Goal: Find specific page/section: Find specific page/section

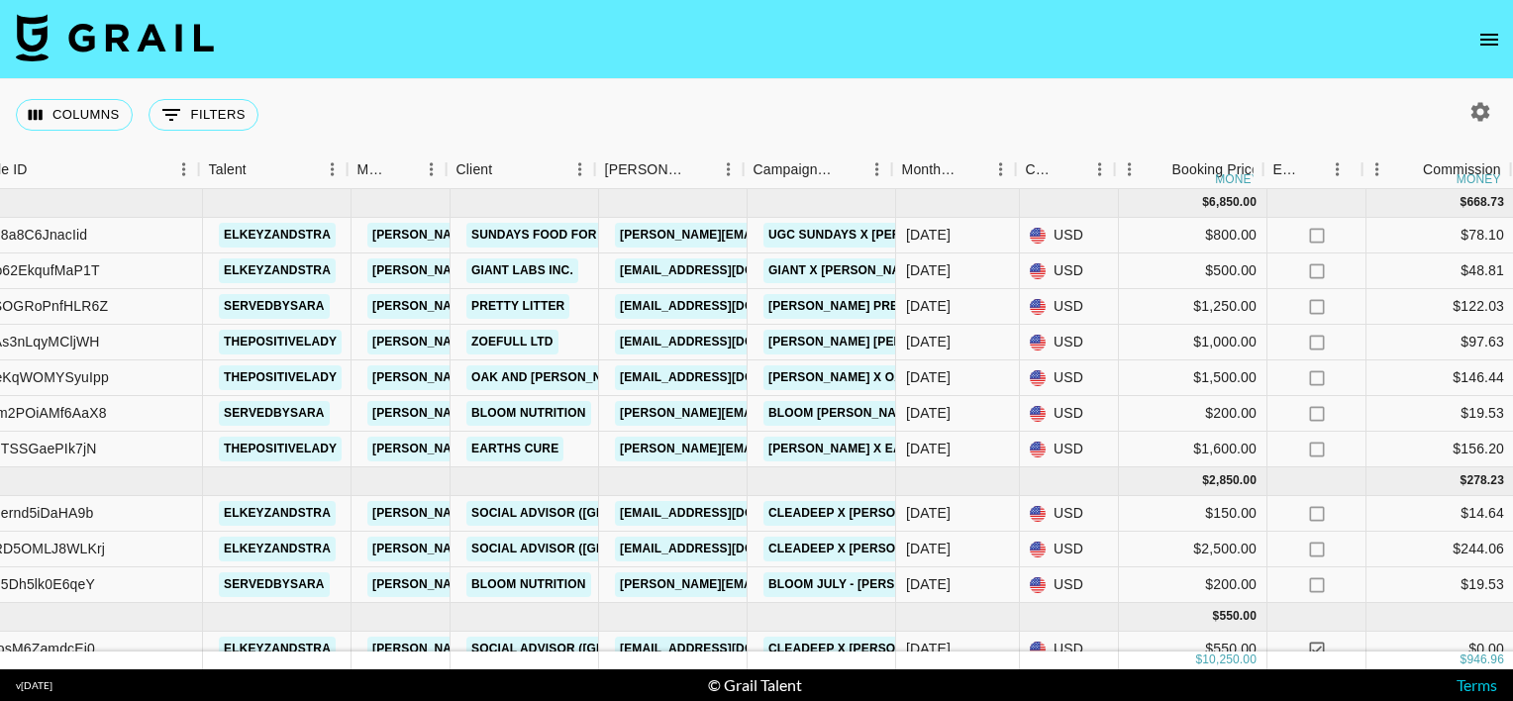
scroll to position [0, 212]
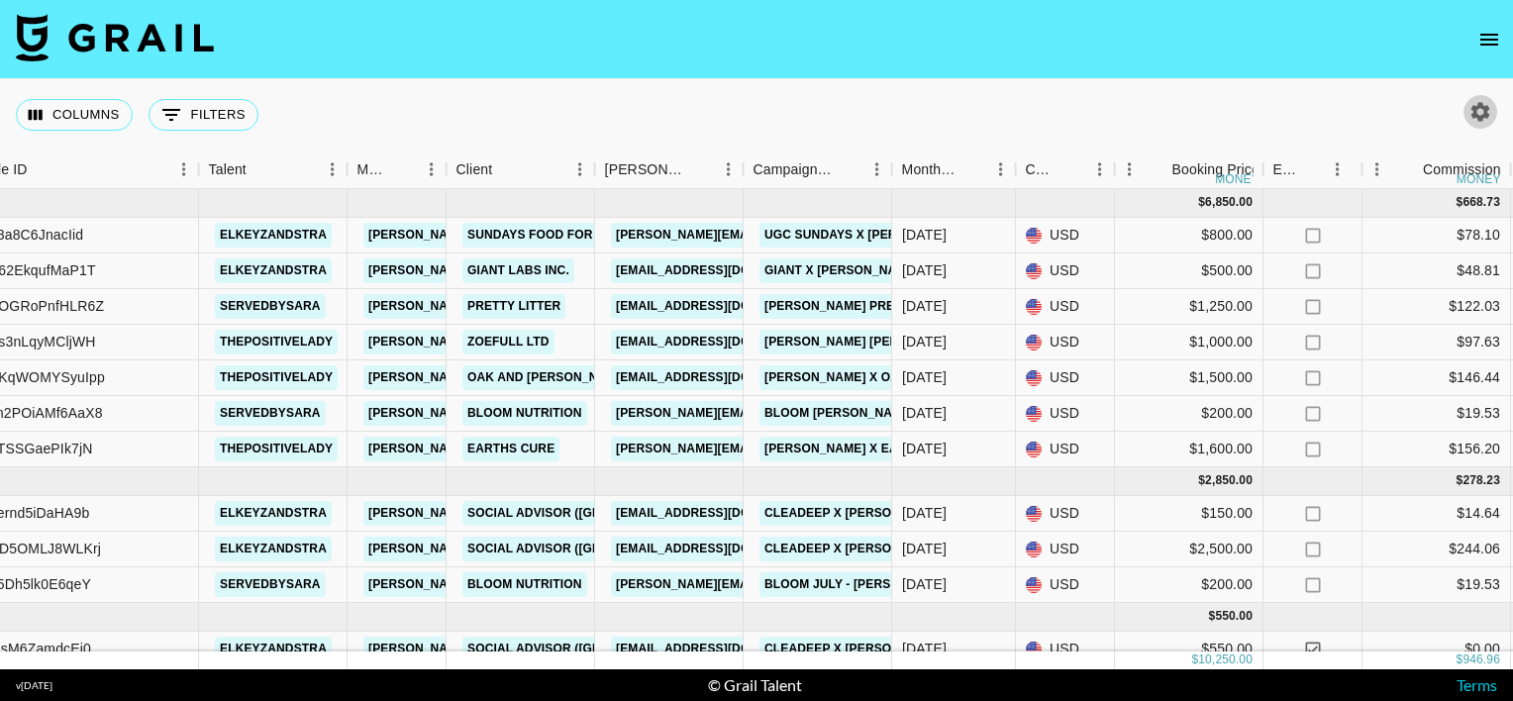
click at [1482, 108] on icon "button" at bounding box center [1481, 111] width 19 height 19
select select "[DATE]"
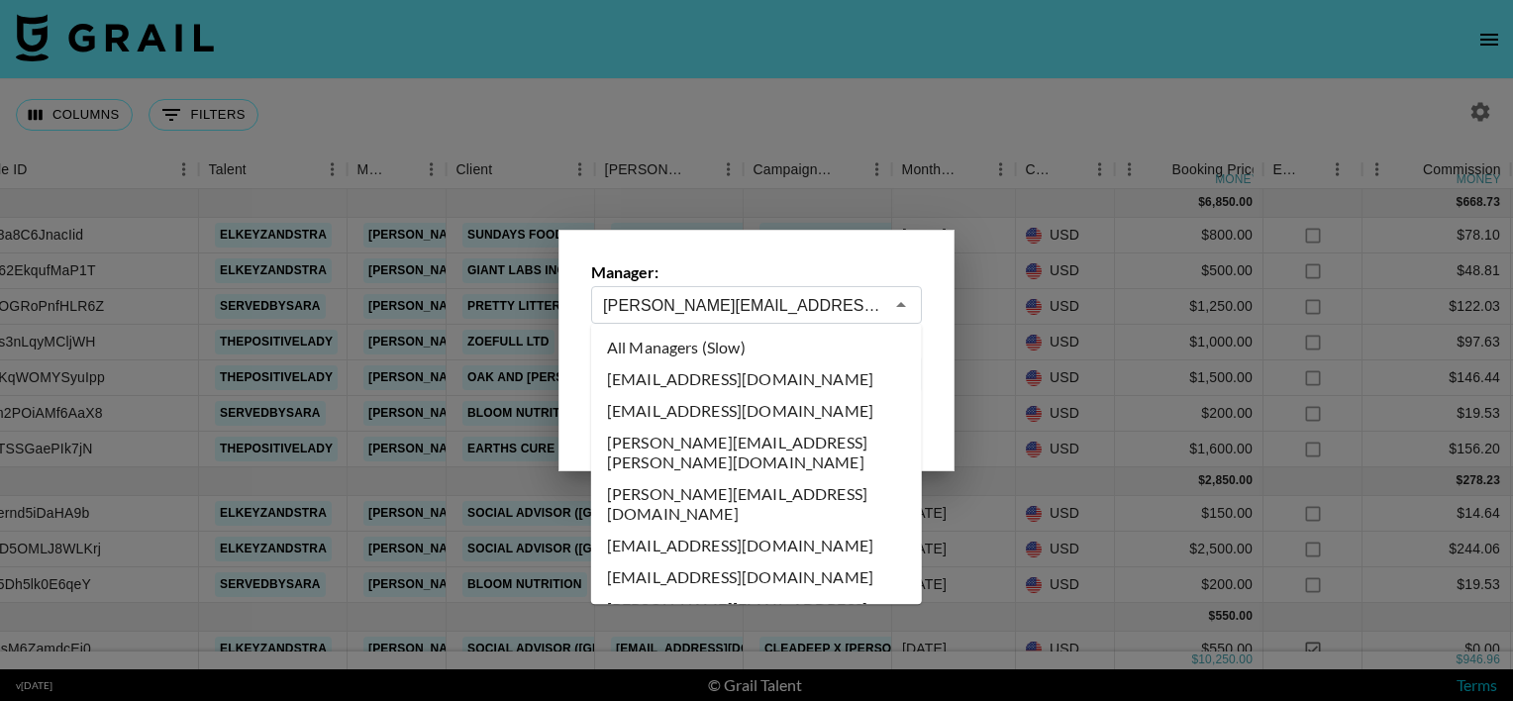
click at [762, 297] on input "[PERSON_NAME][EMAIL_ADDRESS][PERSON_NAME][DOMAIN_NAME]" at bounding box center [743, 305] width 280 height 23
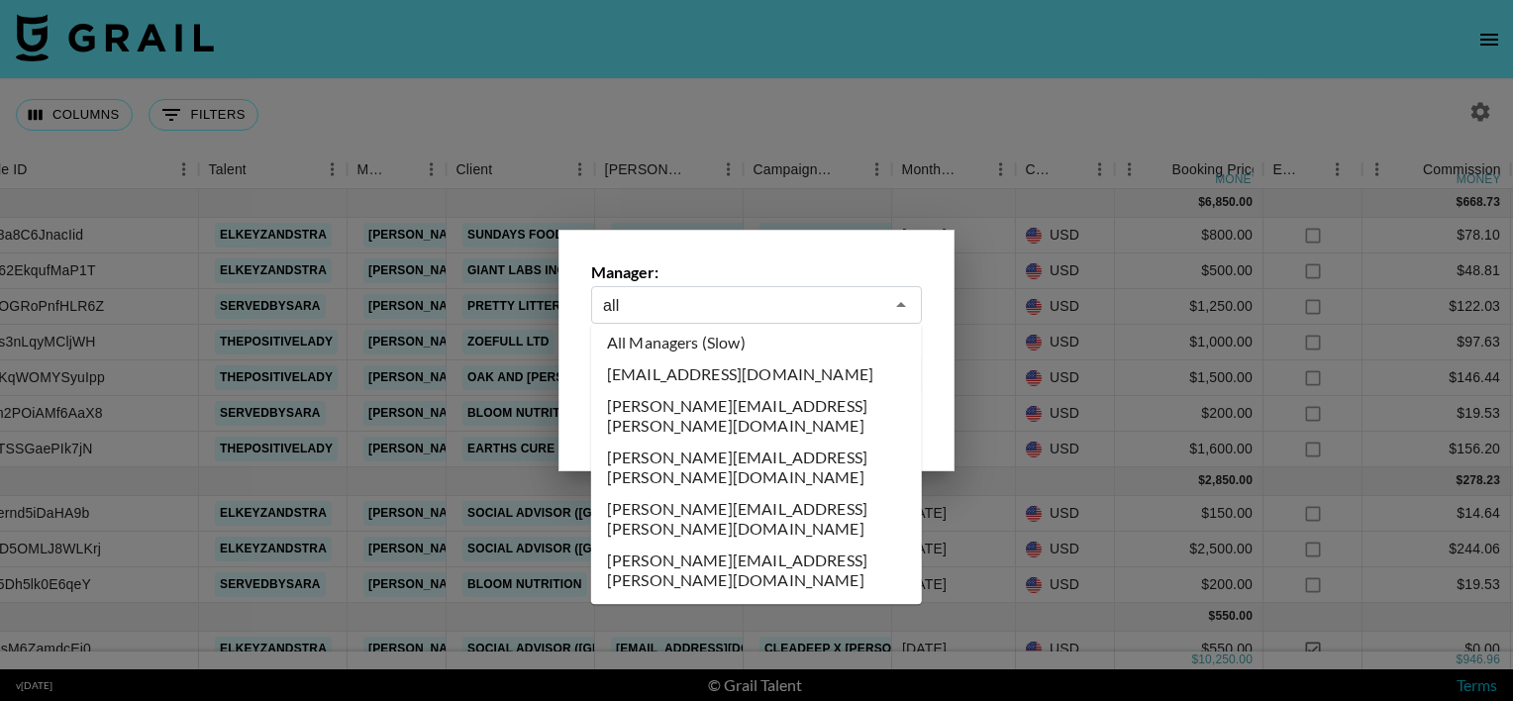
scroll to position [0, 0]
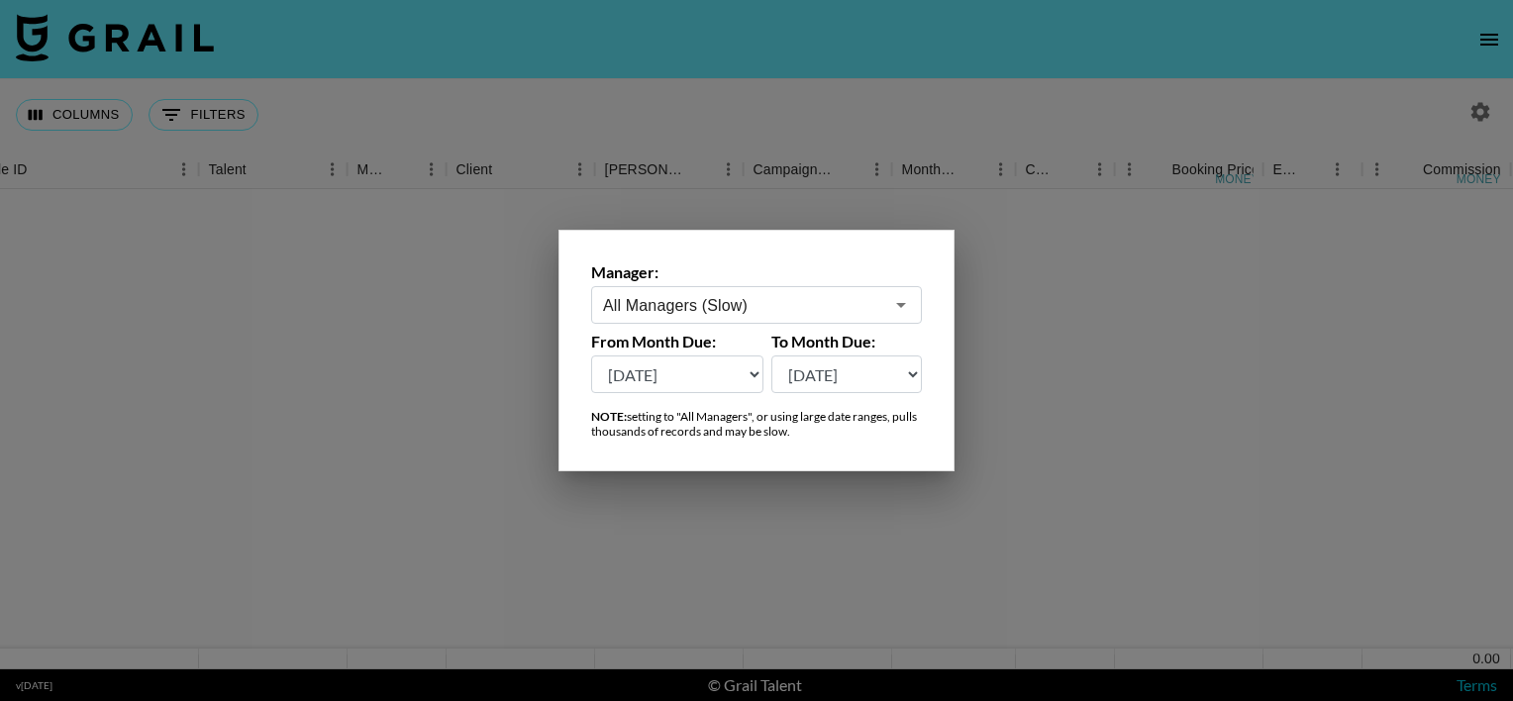
type input "All Managers (Slow)"
click at [744, 147] on div at bounding box center [756, 350] width 1513 height 701
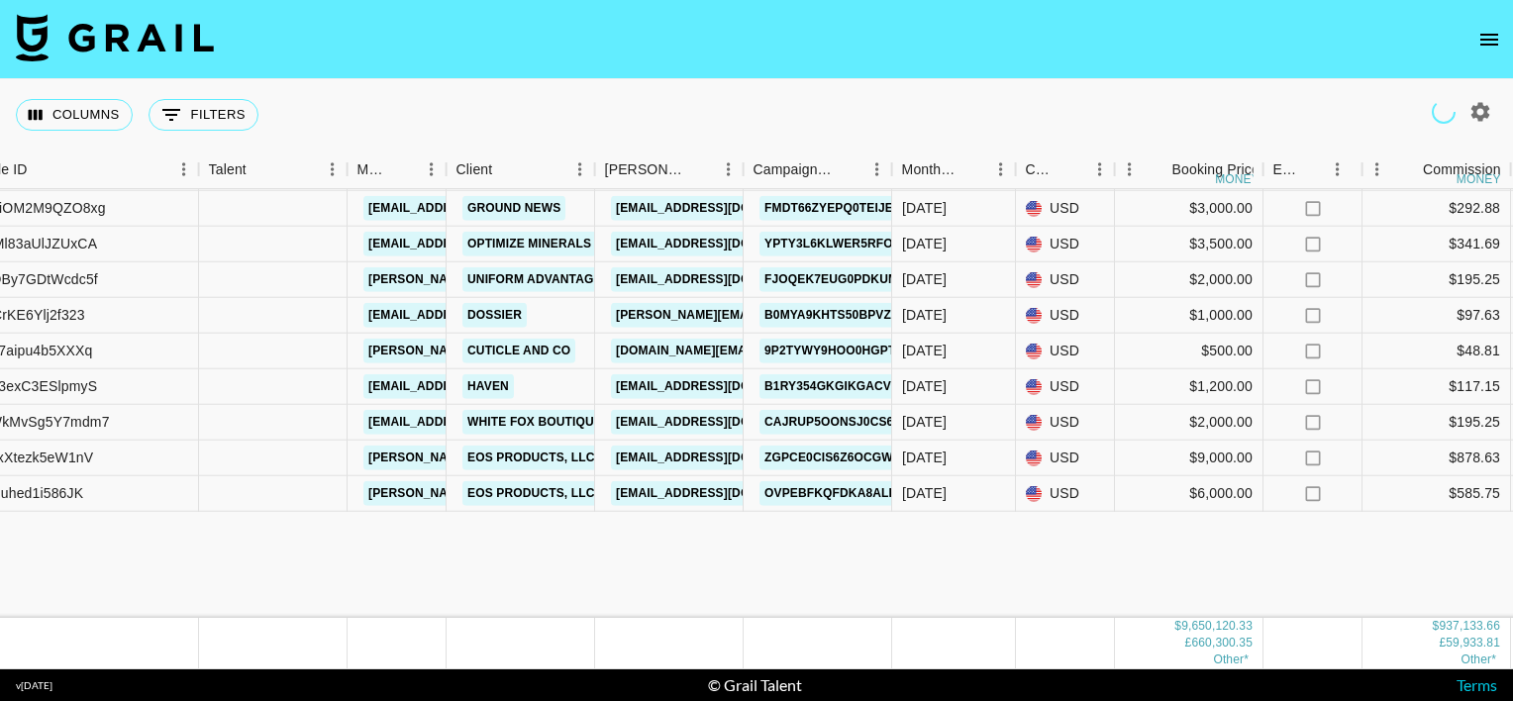
scroll to position [1326, 212]
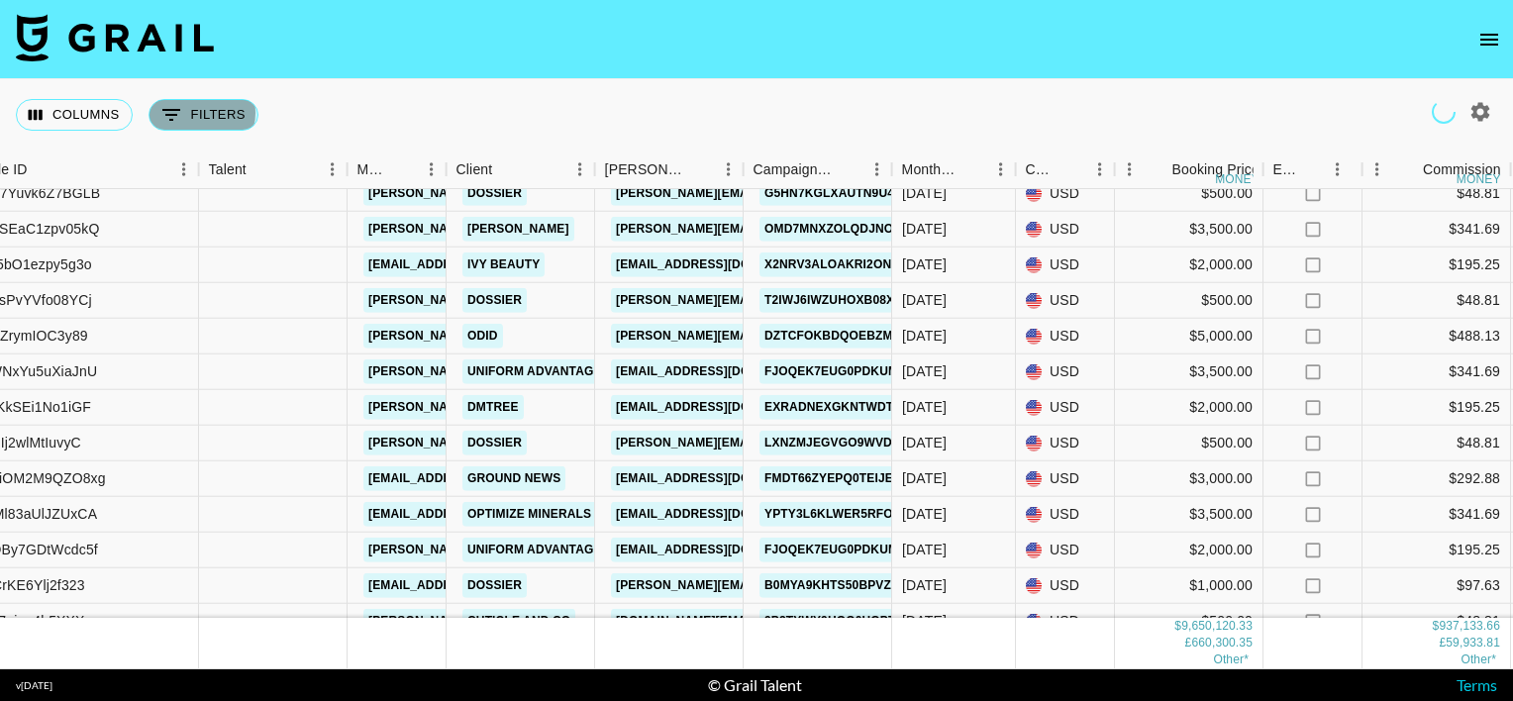
click at [195, 113] on button "0 Filters" at bounding box center [204, 115] width 110 height 32
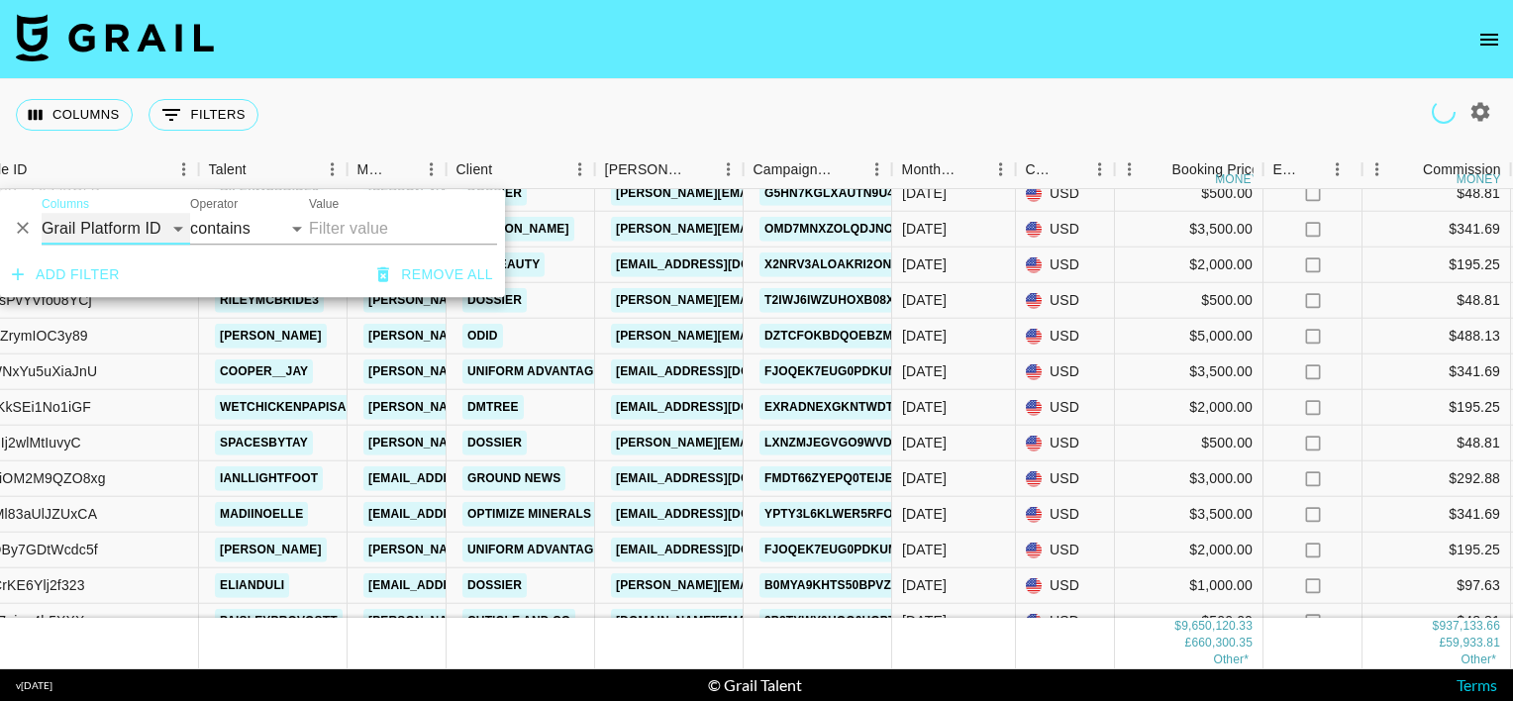
click at [166, 229] on select "Grail Platform ID Airtable ID Talent Manager Client [PERSON_NAME] Campaign (Typ…" at bounding box center [116, 229] width 149 height 32
select select "clientId"
click at [42, 213] on select "Grail Platform ID Airtable ID Talent Manager Client [PERSON_NAME] Campaign (Typ…" at bounding box center [116, 229] width 149 height 32
select select "is"
click at [353, 218] on input "Value" at bounding box center [442, 228] width 267 height 31
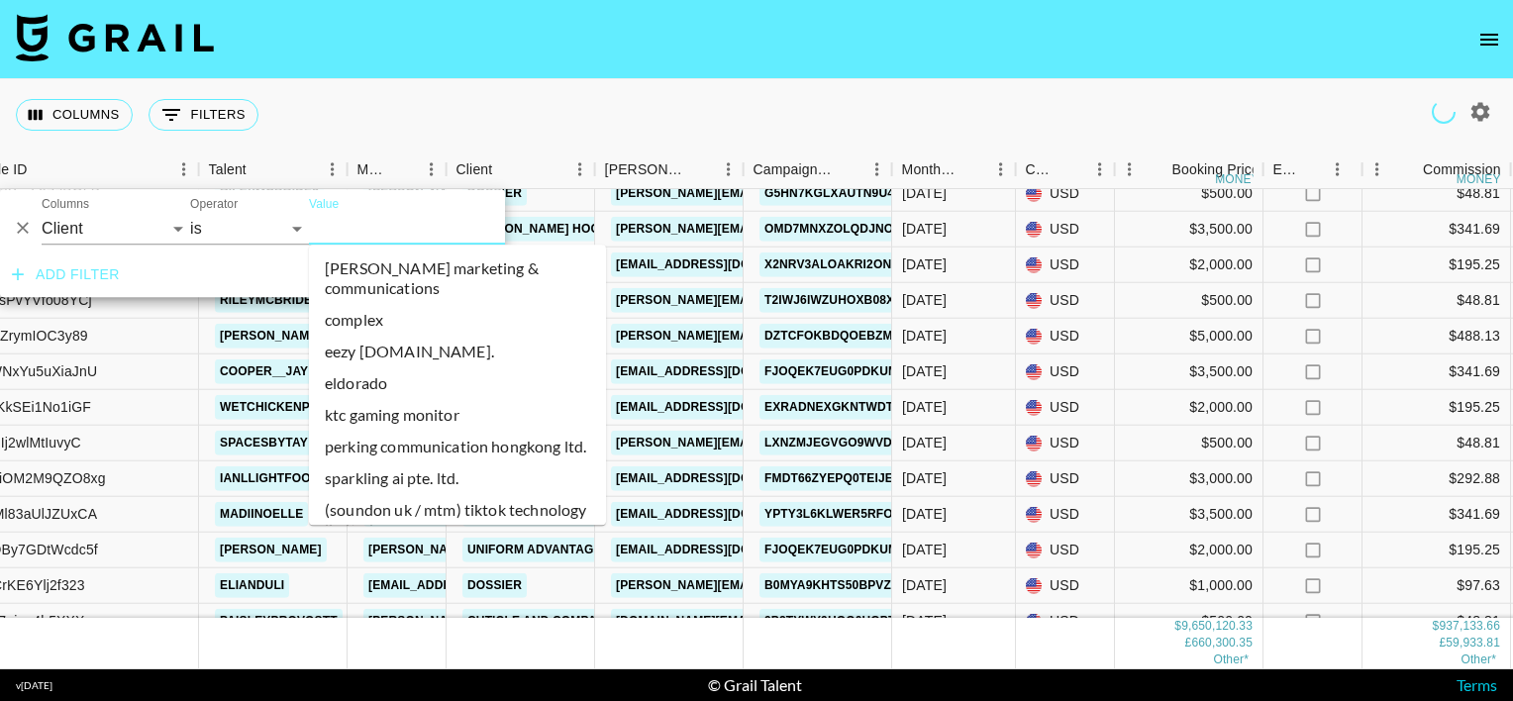
click at [350, 226] on input "Value" at bounding box center [442, 228] width 267 height 31
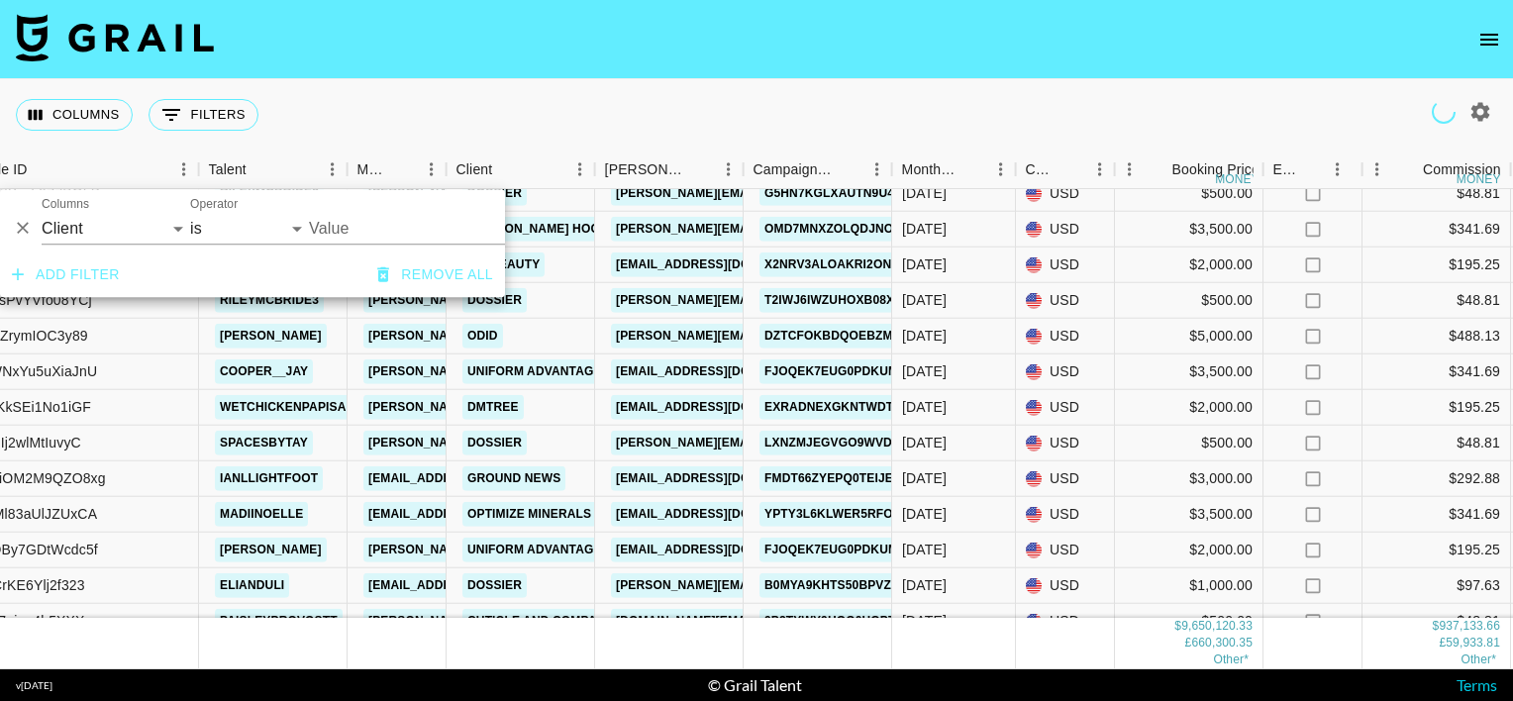
click at [350, 226] on input "Value" at bounding box center [442, 228] width 267 height 31
click at [344, 273] on li "gojiberry" at bounding box center [457, 269] width 297 height 32
type input "Gojiberry"
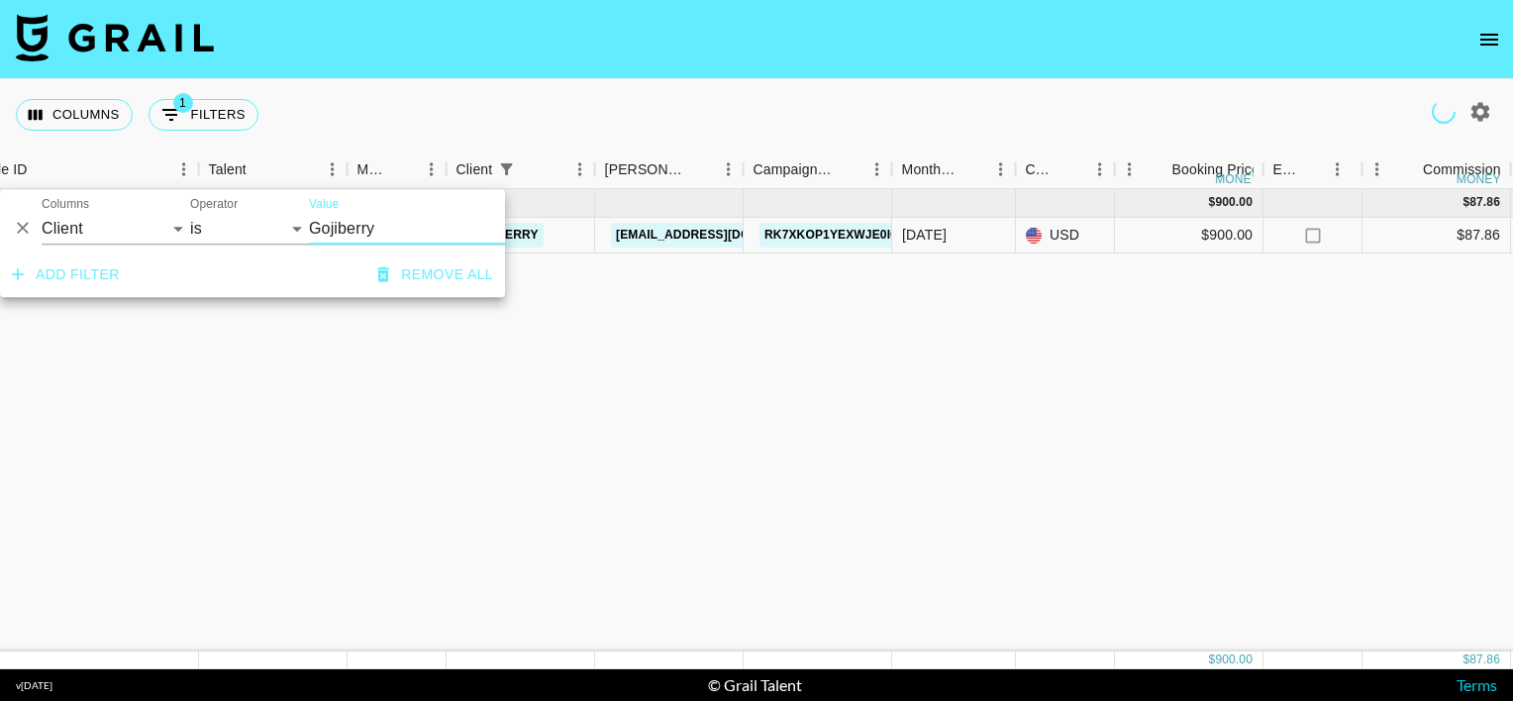
scroll to position [0, 212]
type input "Gojiberry"
click at [598, 95] on div "Columns 1 Filters + Booking" at bounding box center [756, 114] width 1513 height 71
click at [860, 345] on div "[DATE] ( 1 ) $ 900.00 $ 87.86 recHZPzaDQGyb3lRv maggieeboynton [EMAIL_ADDRESS][…" at bounding box center [1432, 420] width 3288 height 462
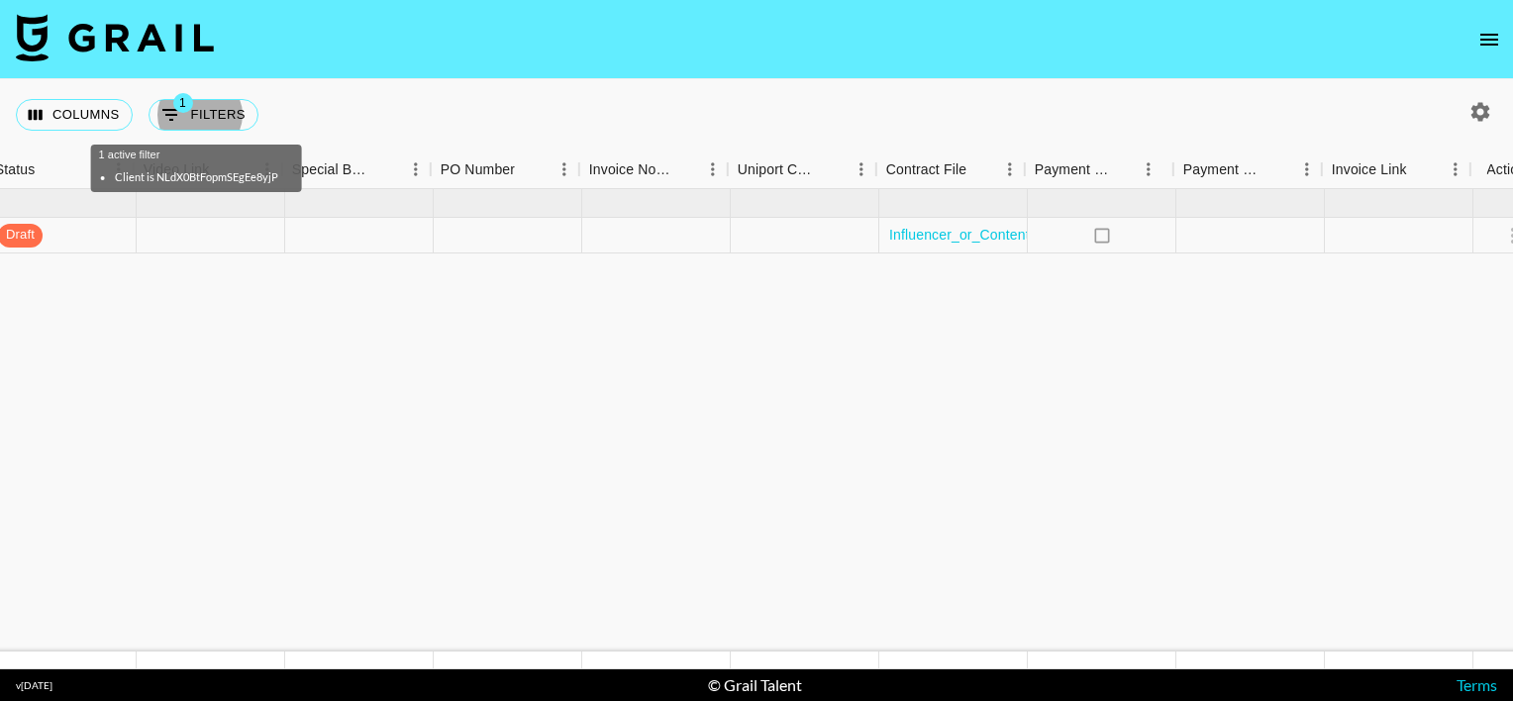
scroll to position [0, 1738]
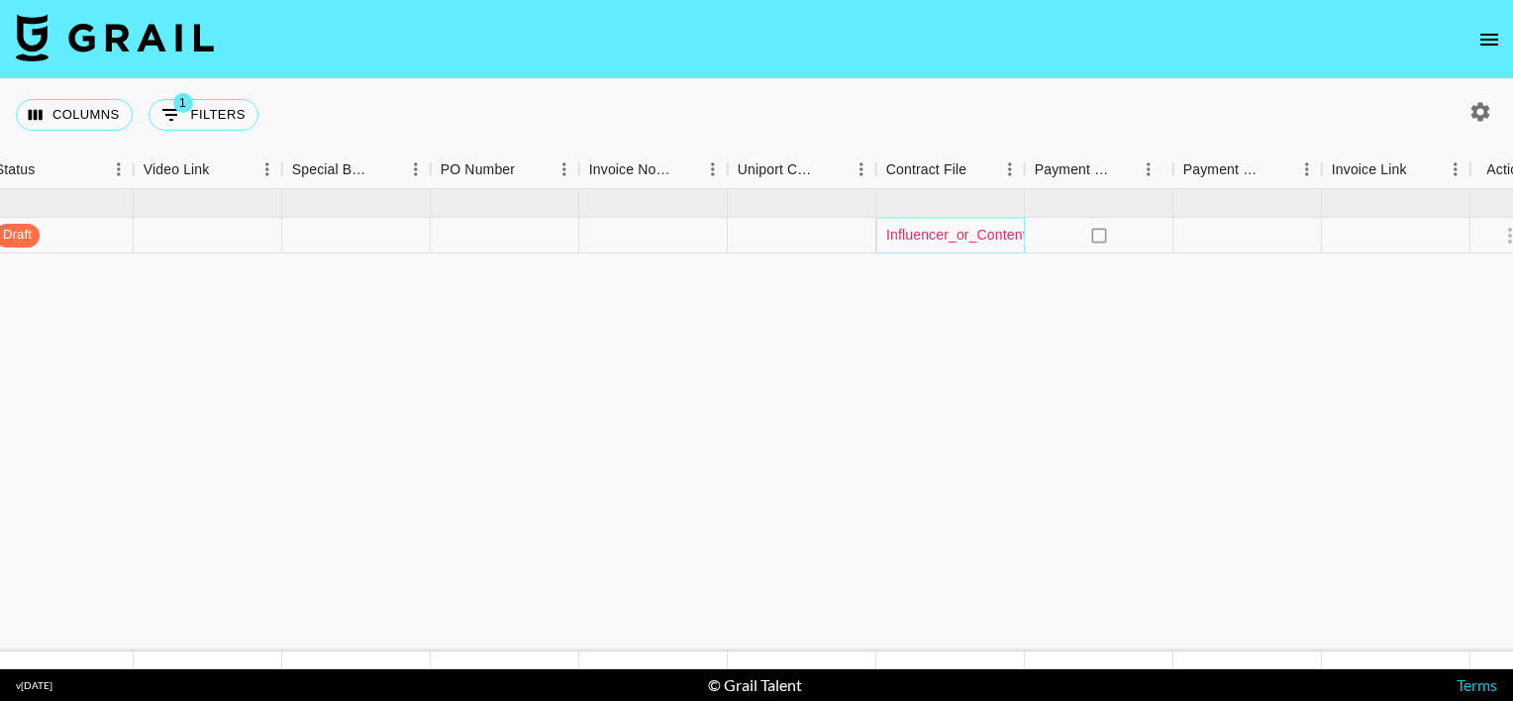
click at [953, 238] on link "Influencer_or_Content_Creator_Agreement_maggie (1).pdf" at bounding box center [1071, 235] width 371 height 20
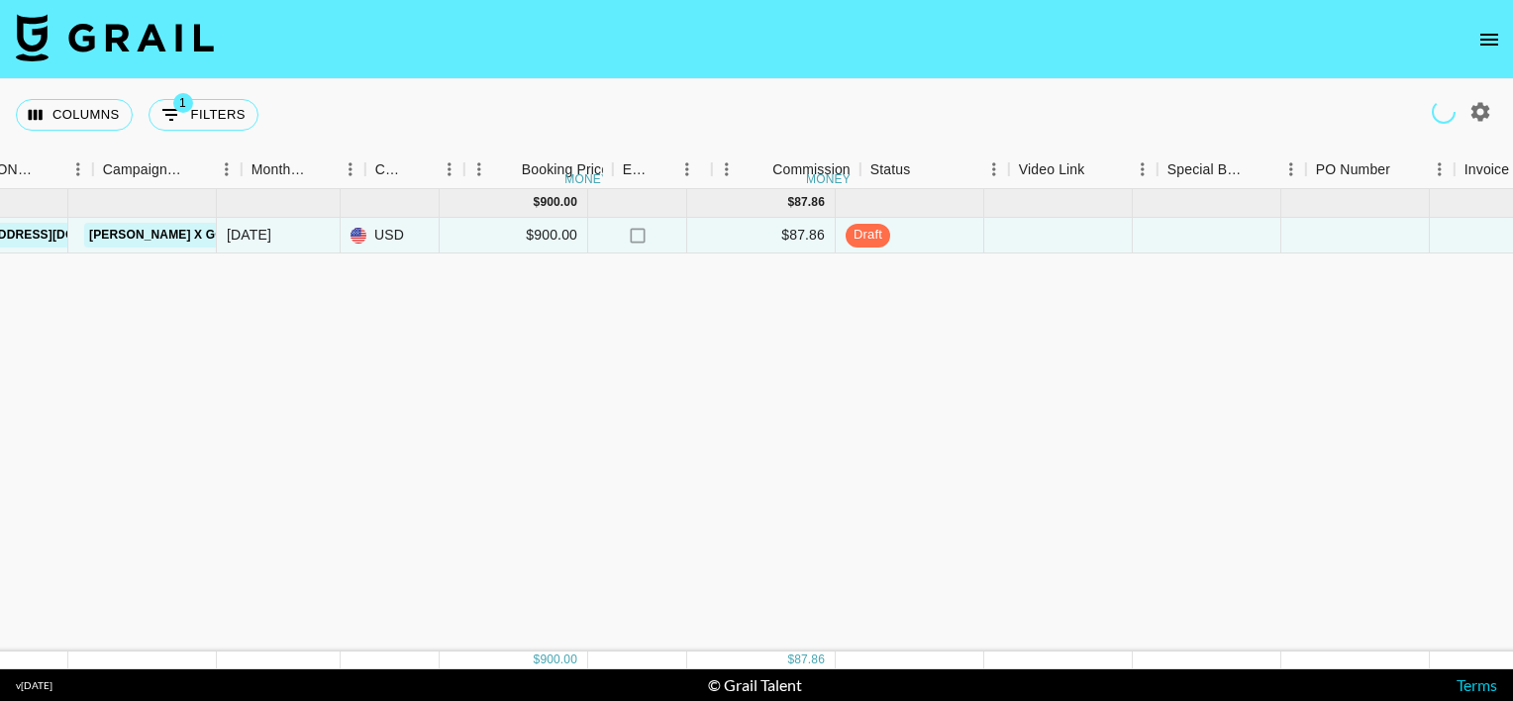
scroll to position [0, 858]
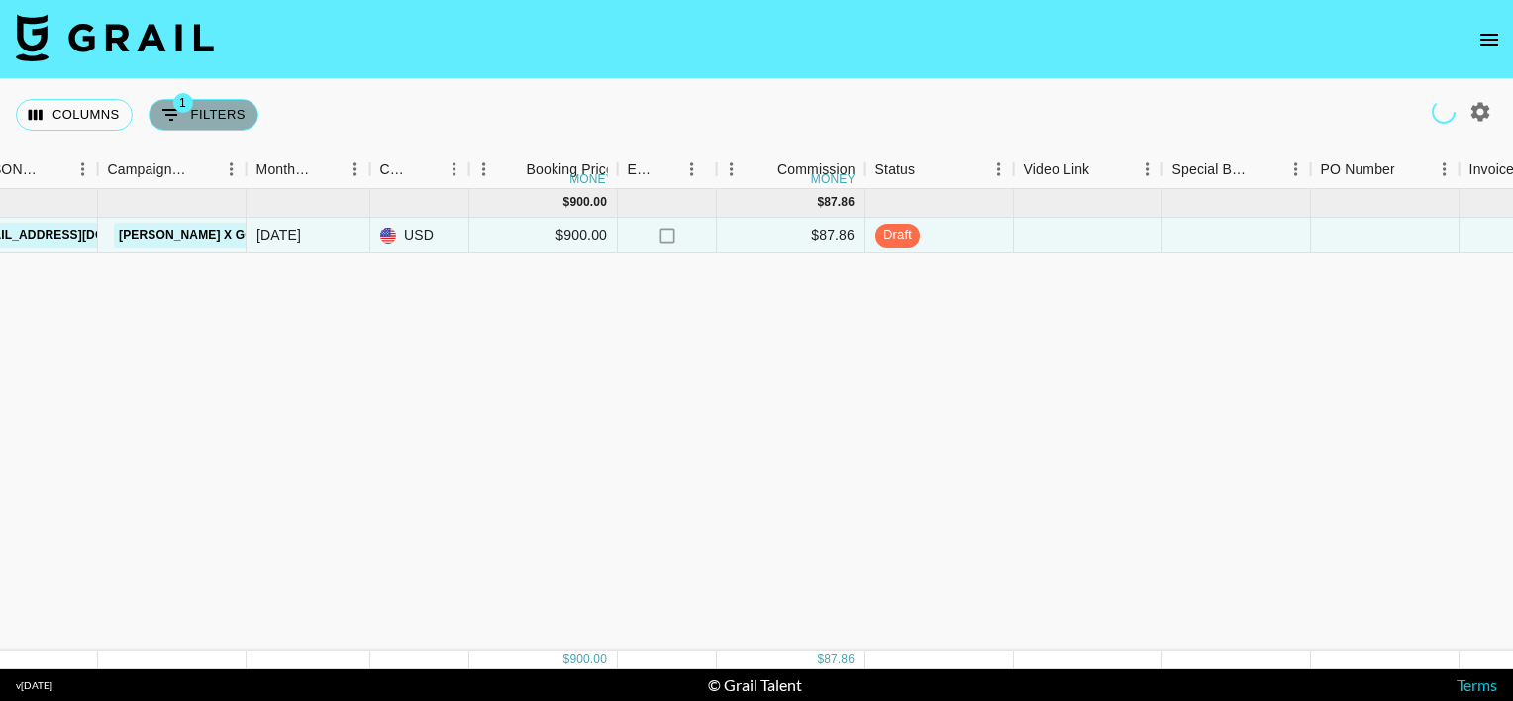
click at [230, 107] on button "1 Filters" at bounding box center [204, 115] width 110 height 32
select select "clientId"
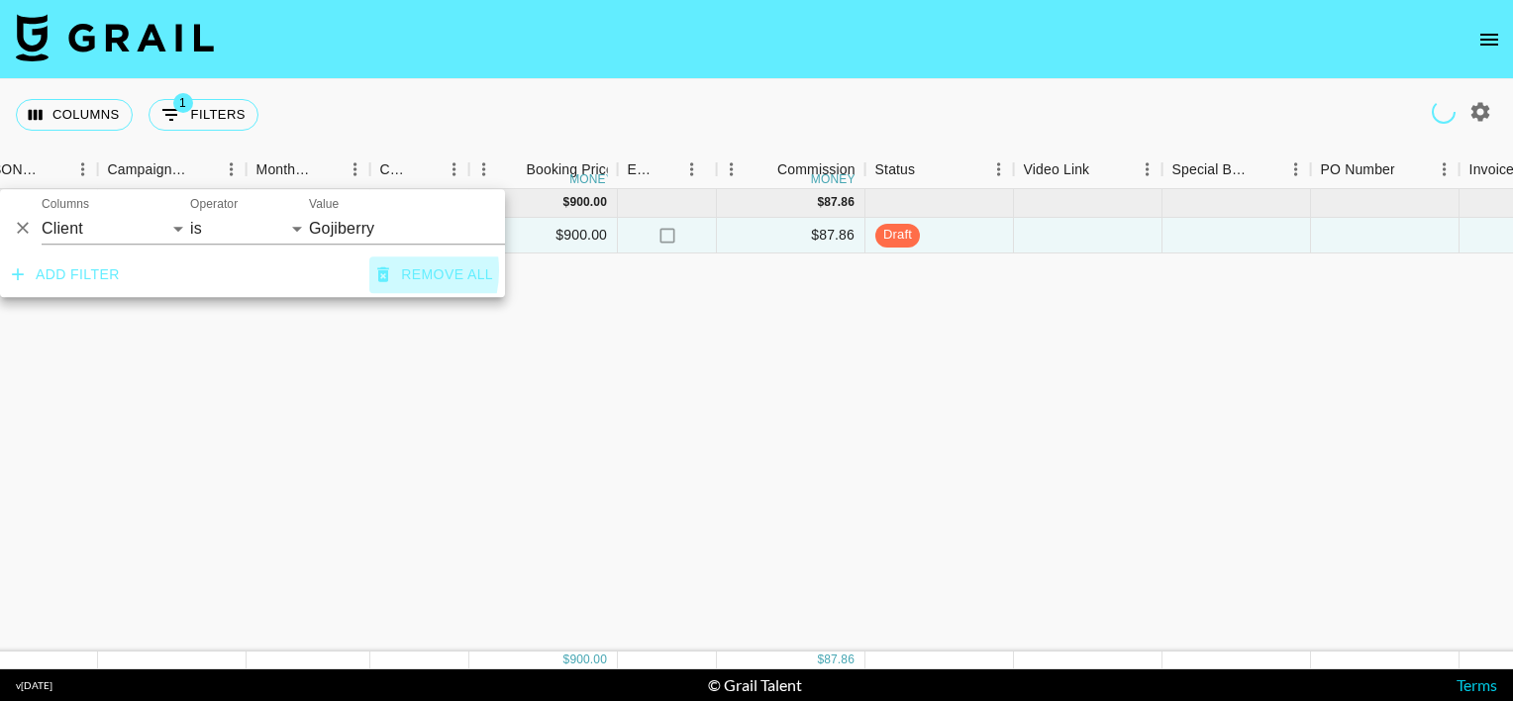
click at [389, 282] on icon "button" at bounding box center [383, 274] width 12 height 15
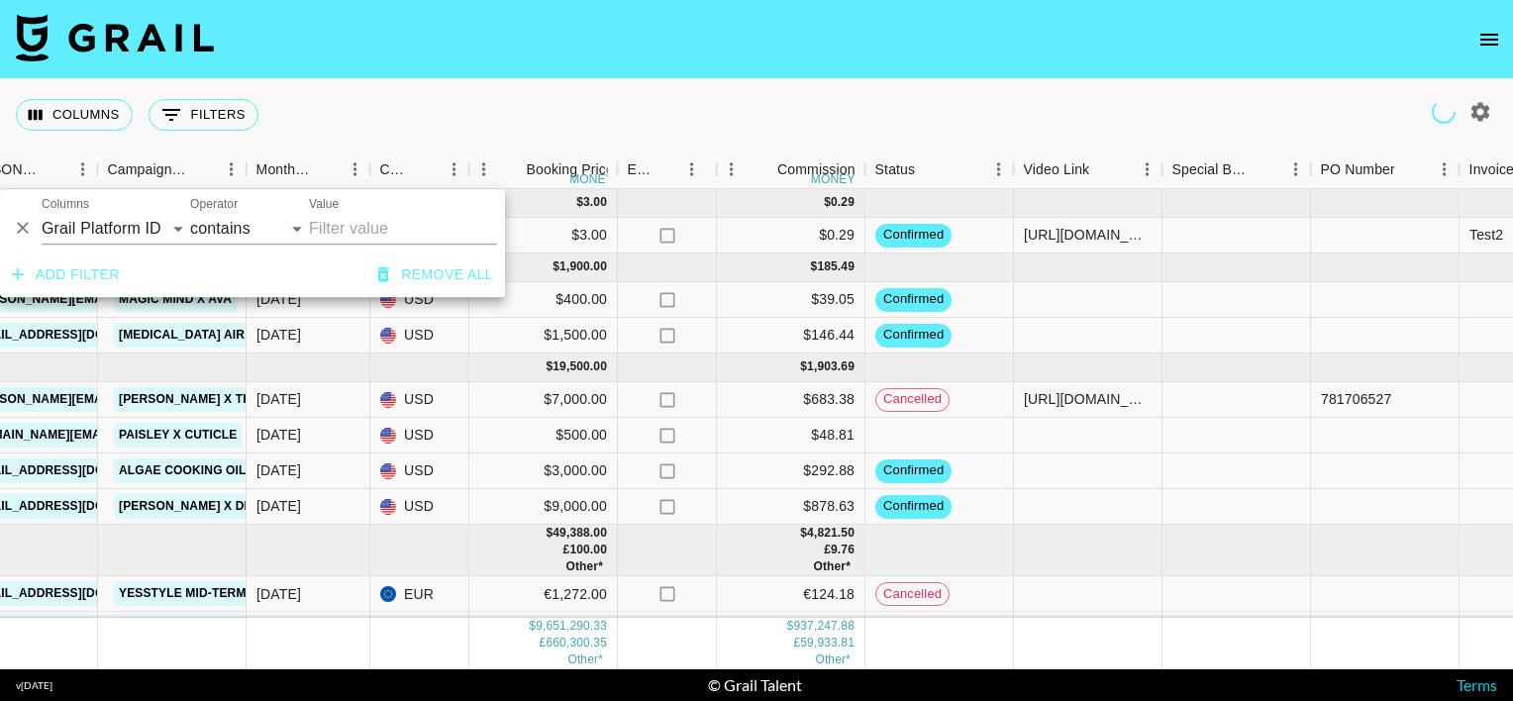
click at [384, 87] on div "Columns 0 Filters + Booking" at bounding box center [756, 114] width 1513 height 71
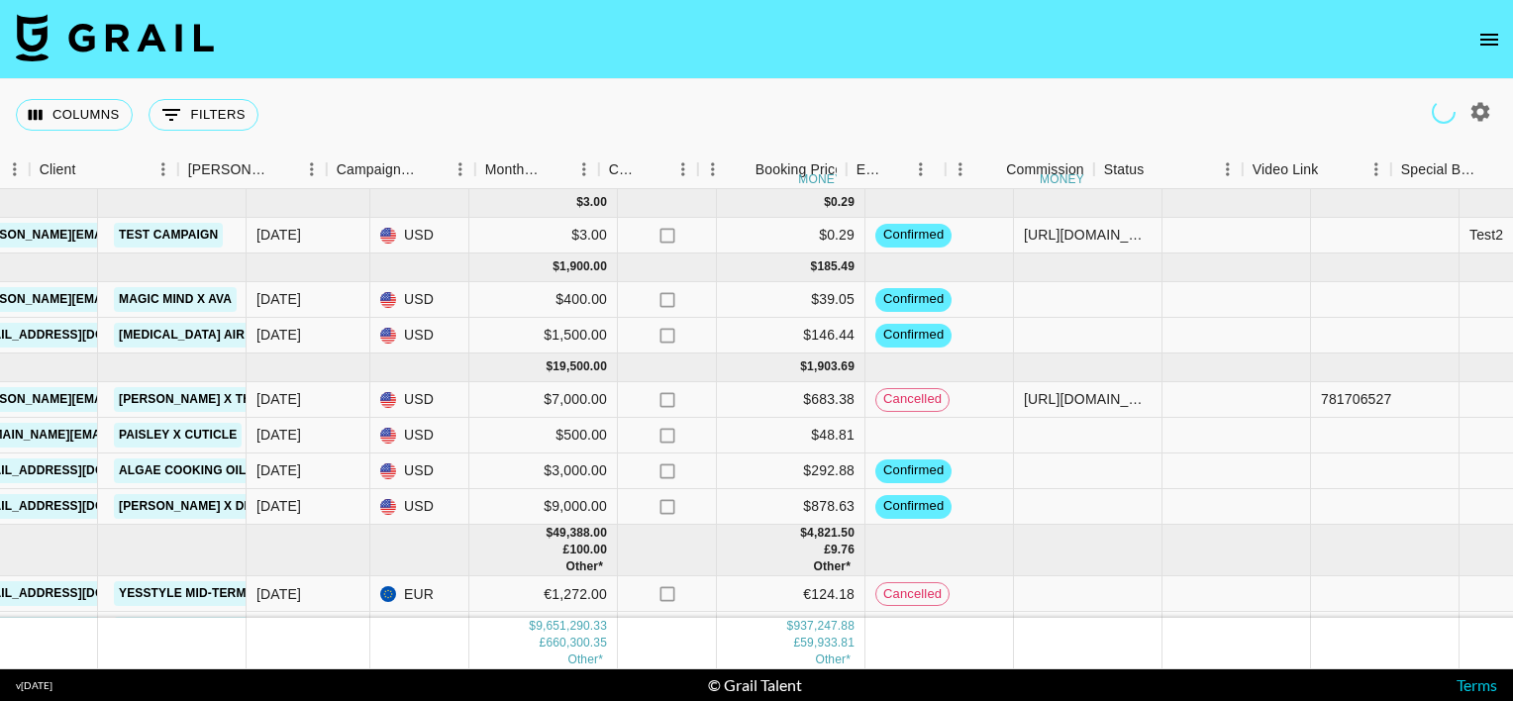
scroll to position [16, 621]
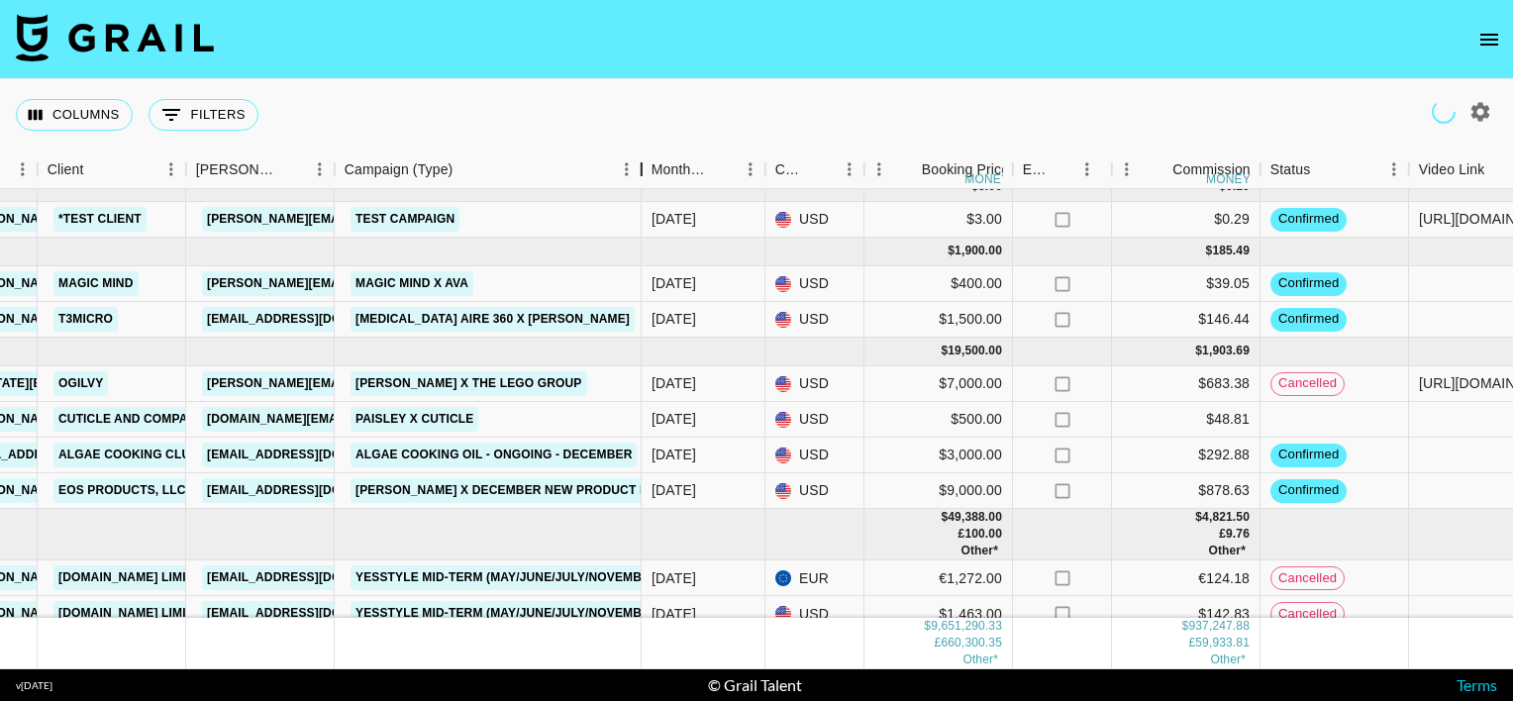
drag, startPoint x: 487, startPoint y: 170, endPoint x: 572, endPoint y: 270, distance: 131.4
click at [654, 153] on div "Campaign (Type)" at bounding box center [642, 170] width 24 height 39
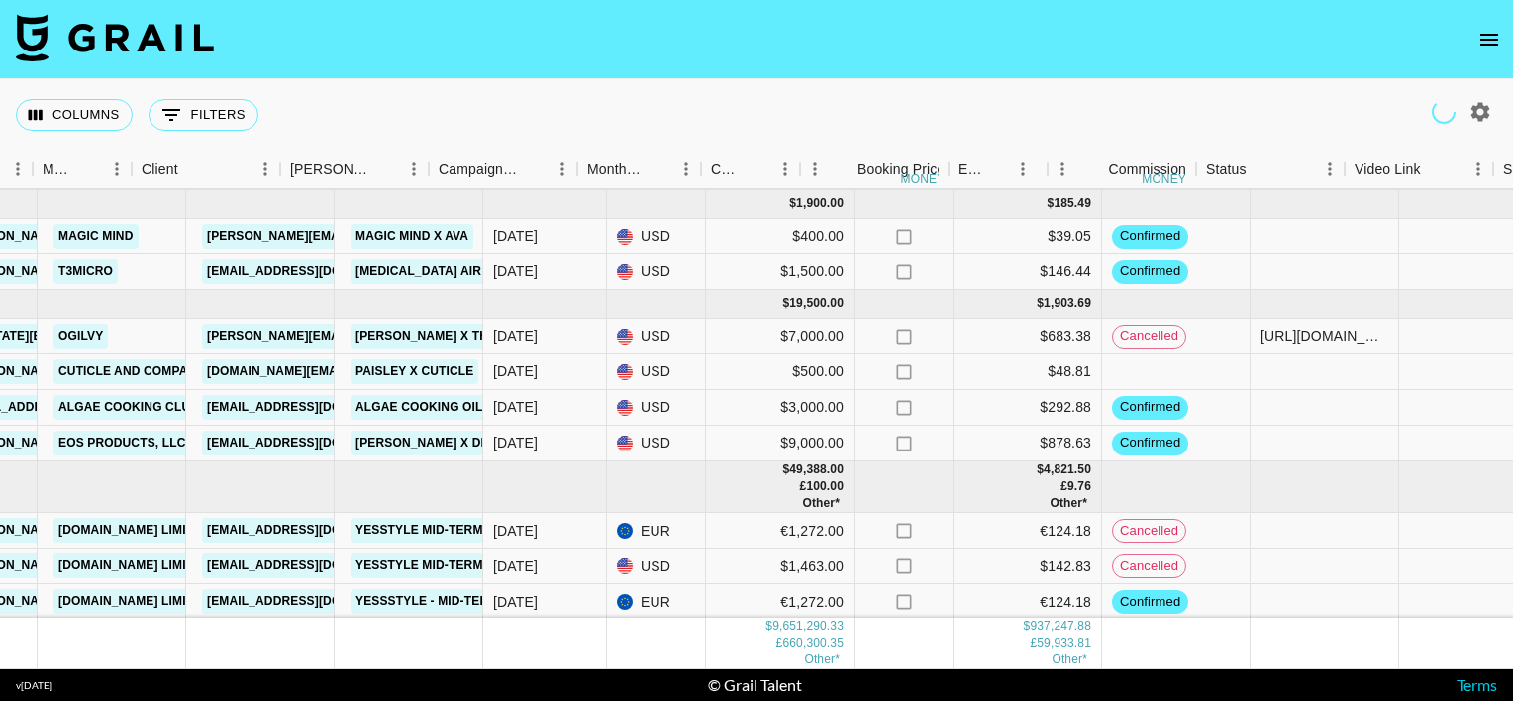
scroll to position [78, 506]
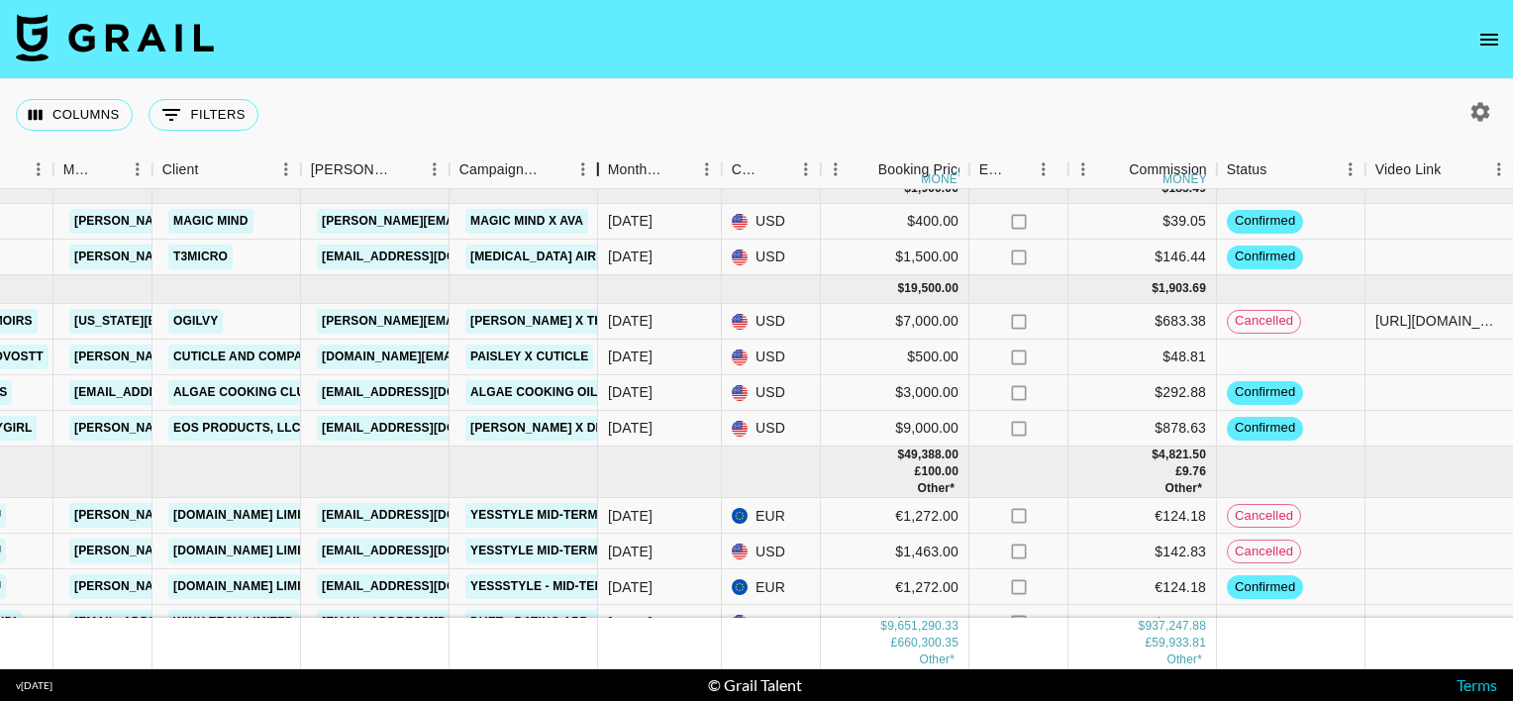
drag, startPoint x: 595, startPoint y: 165, endPoint x: 818, endPoint y: 167, distance: 222.8
click at [818, 167] on div "Month Due Airtable ID Talent Manager Client [PERSON_NAME] Campaign (Type) Month…" at bounding box center [1138, 170] width 3288 height 39
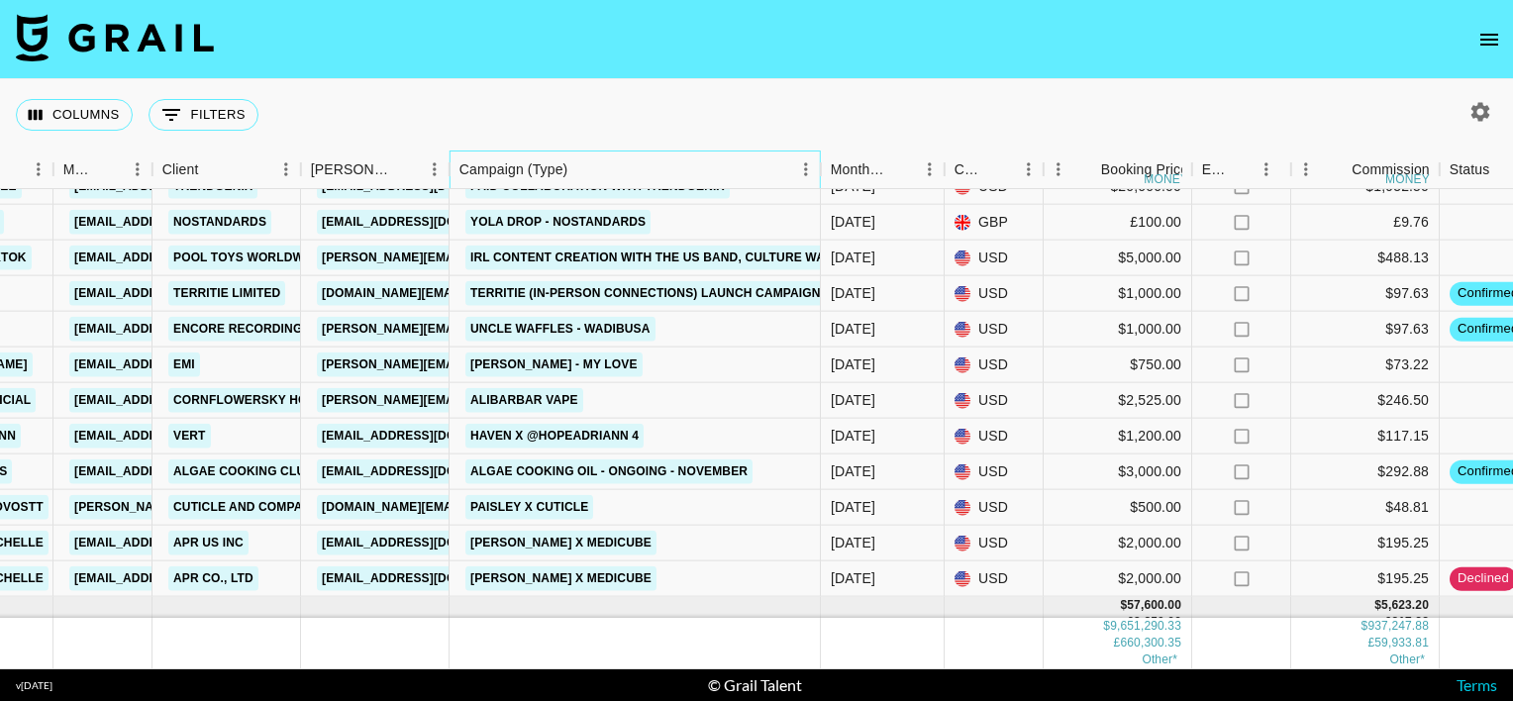
scroll to position [695, 506]
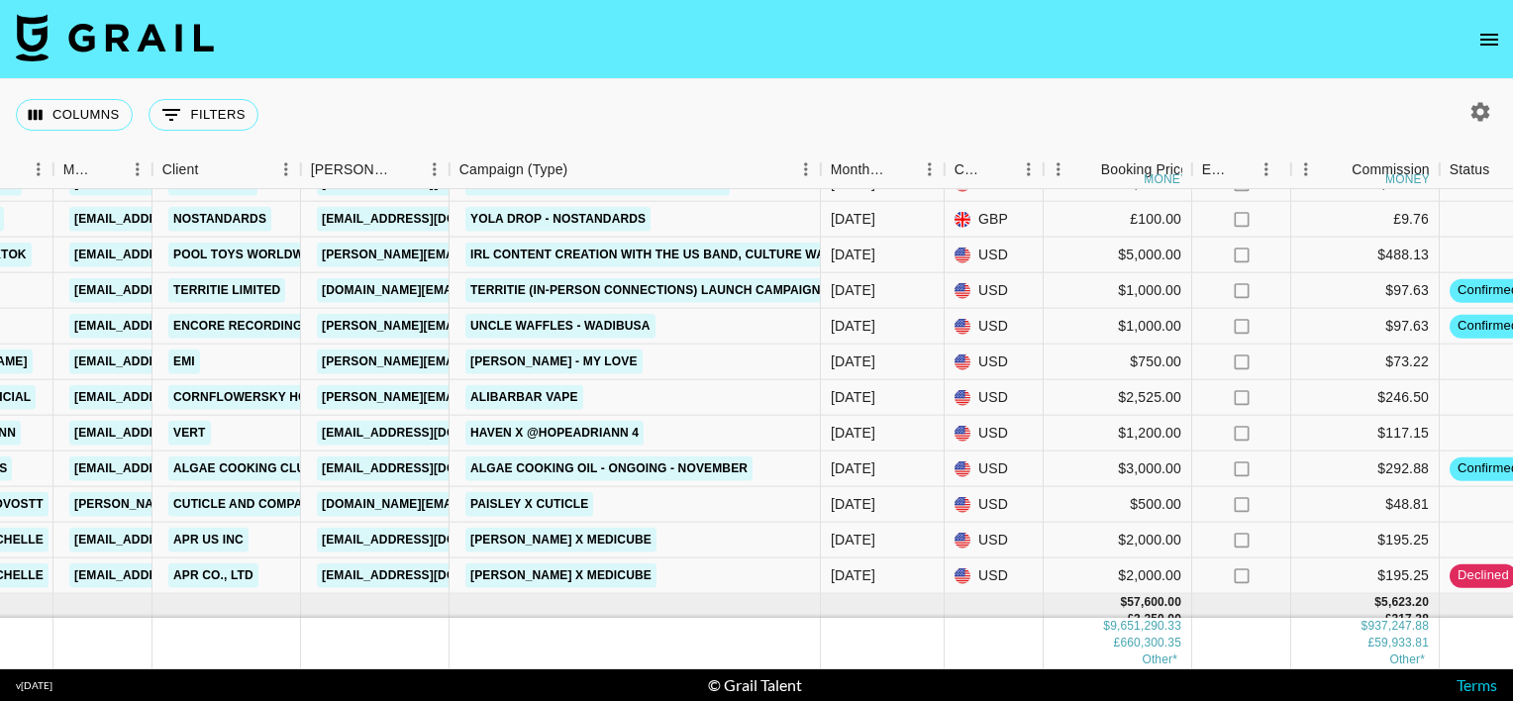
click at [761, 95] on div "Columns 0 Filters + Booking" at bounding box center [756, 114] width 1513 height 71
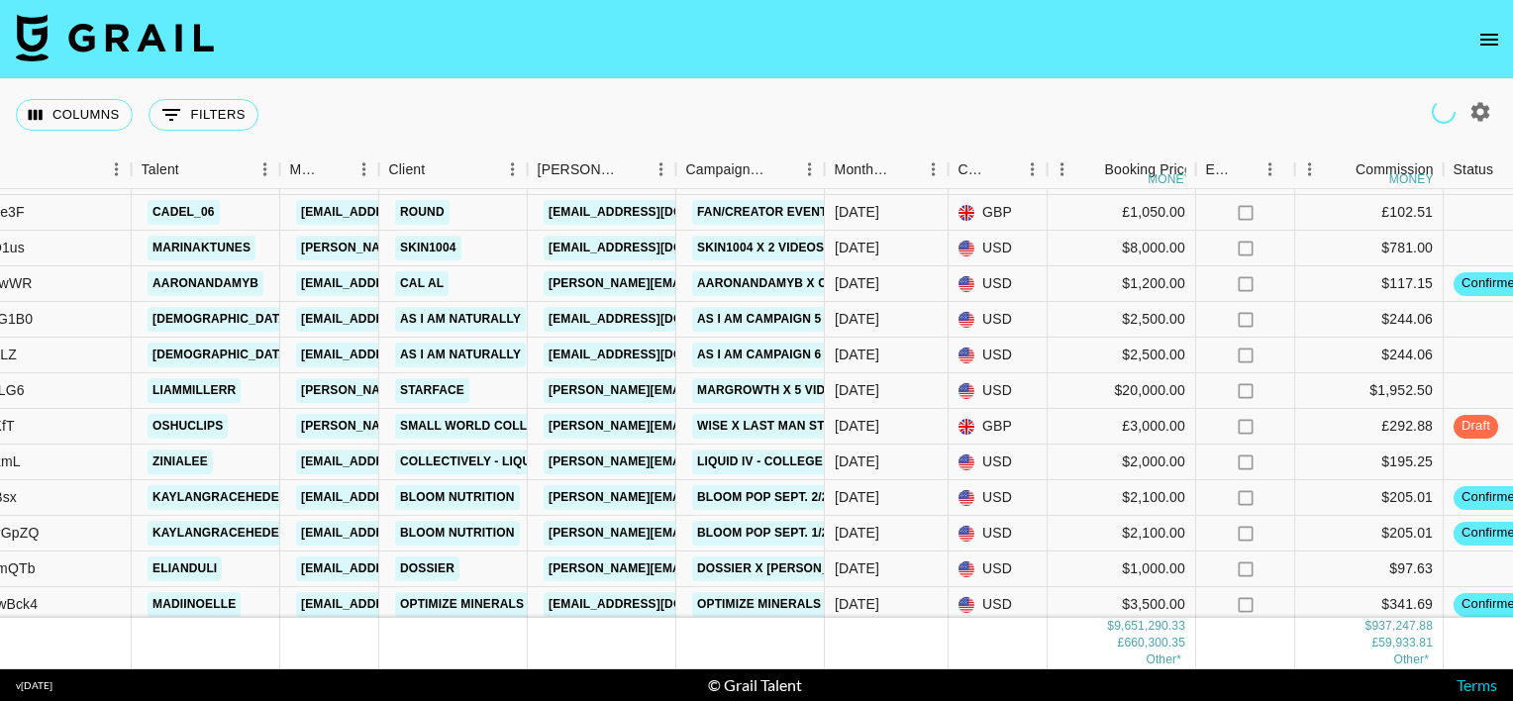
scroll to position [2639, 279]
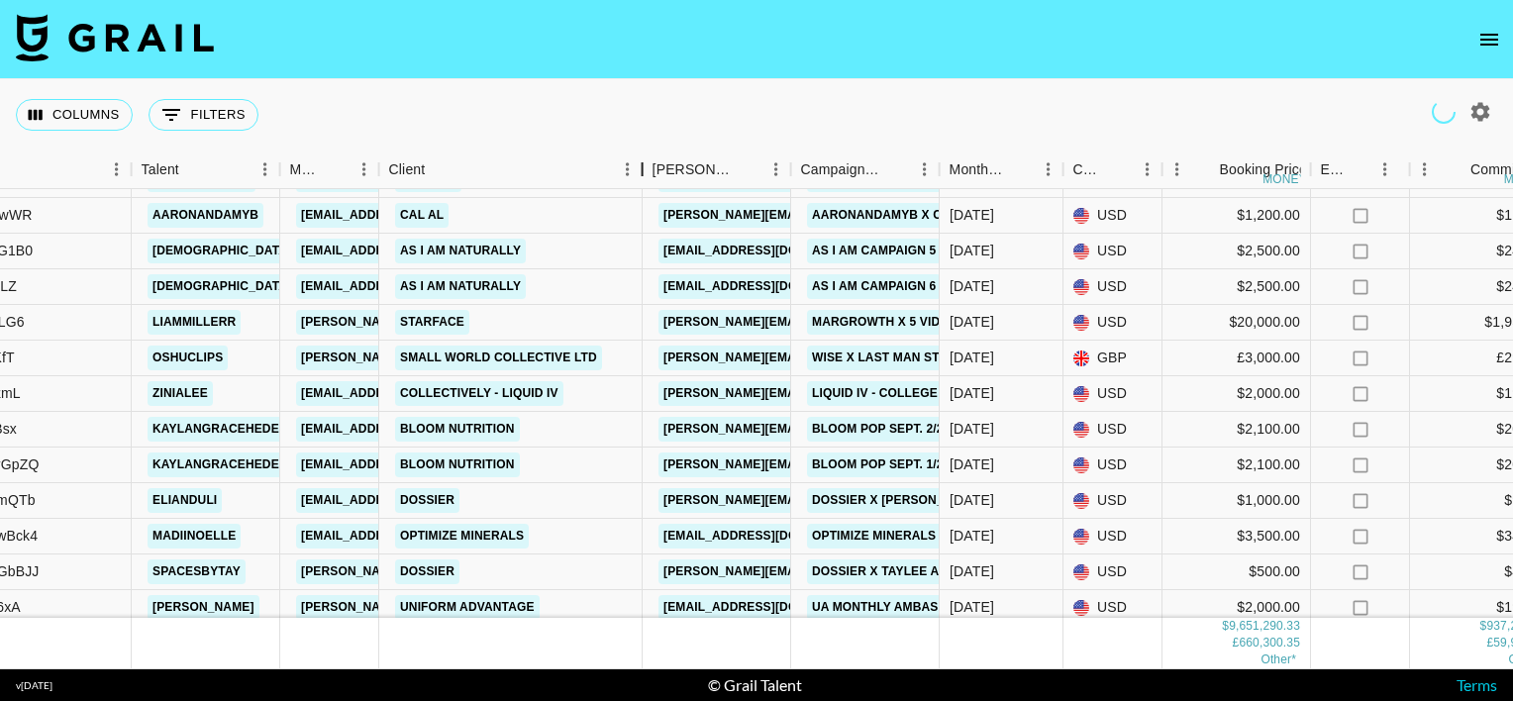
drag, startPoint x: 529, startPoint y: 171, endPoint x: 635, endPoint y: 182, distance: 106.5
click at [635, 182] on div "Client" at bounding box center [643, 170] width 24 height 39
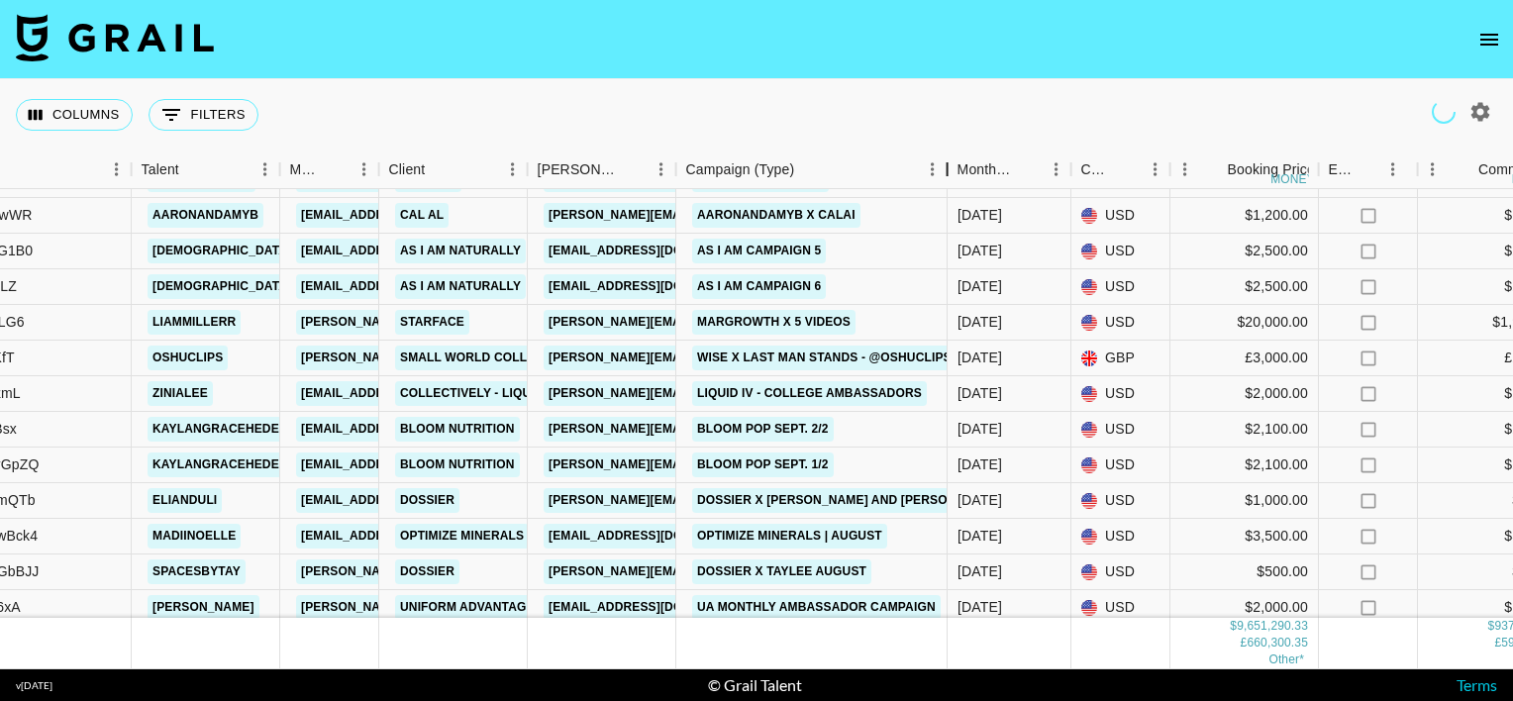
click at [947, 205] on div "Month Due Airtable ID Talent Manager Client [PERSON_NAME] Campaign (Type) Month…" at bounding box center [756, 410] width 1513 height 519
drag, startPoint x: 947, startPoint y: 205, endPoint x: 940, endPoint y: 32, distance: 173.4
click at [940, 32] on nav at bounding box center [756, 39] width 1513 height 79
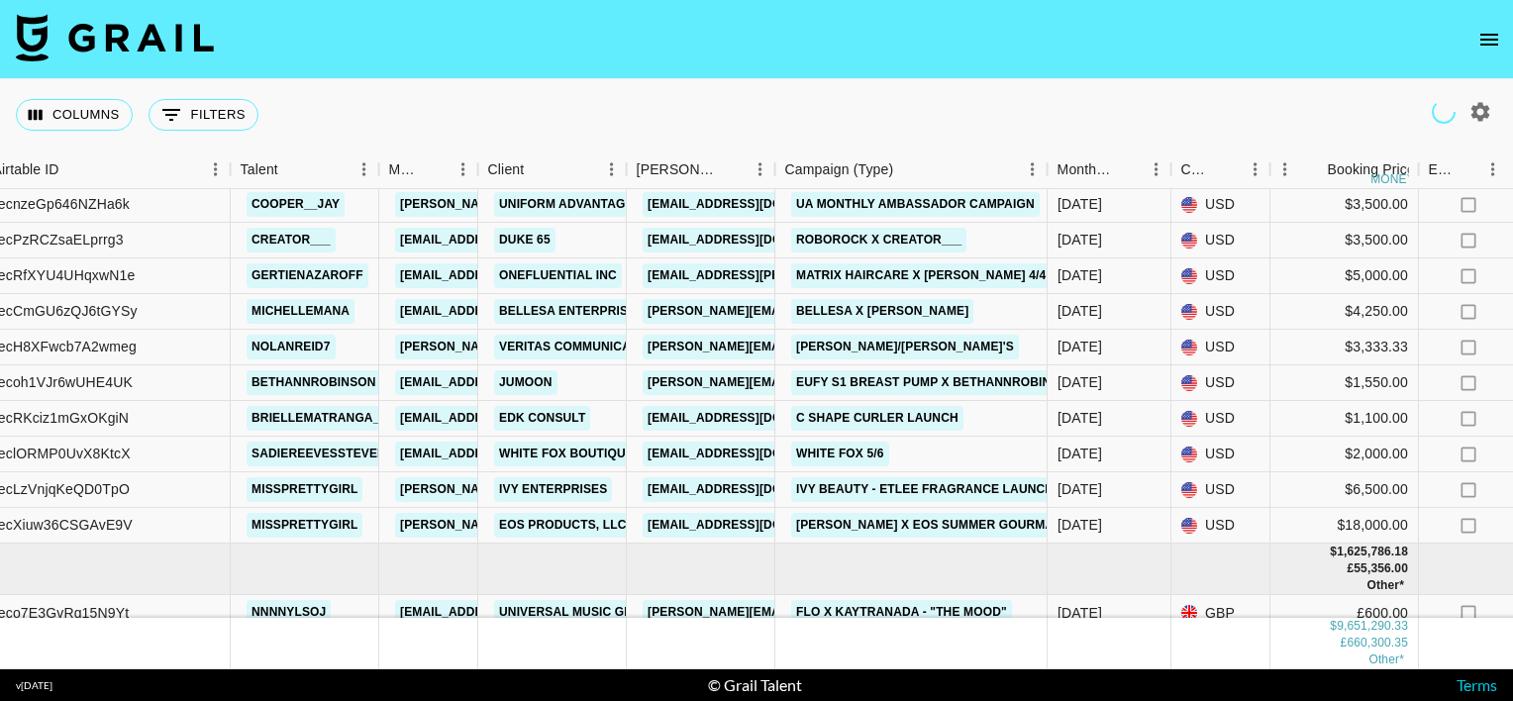
scroll to position [4256, 180]
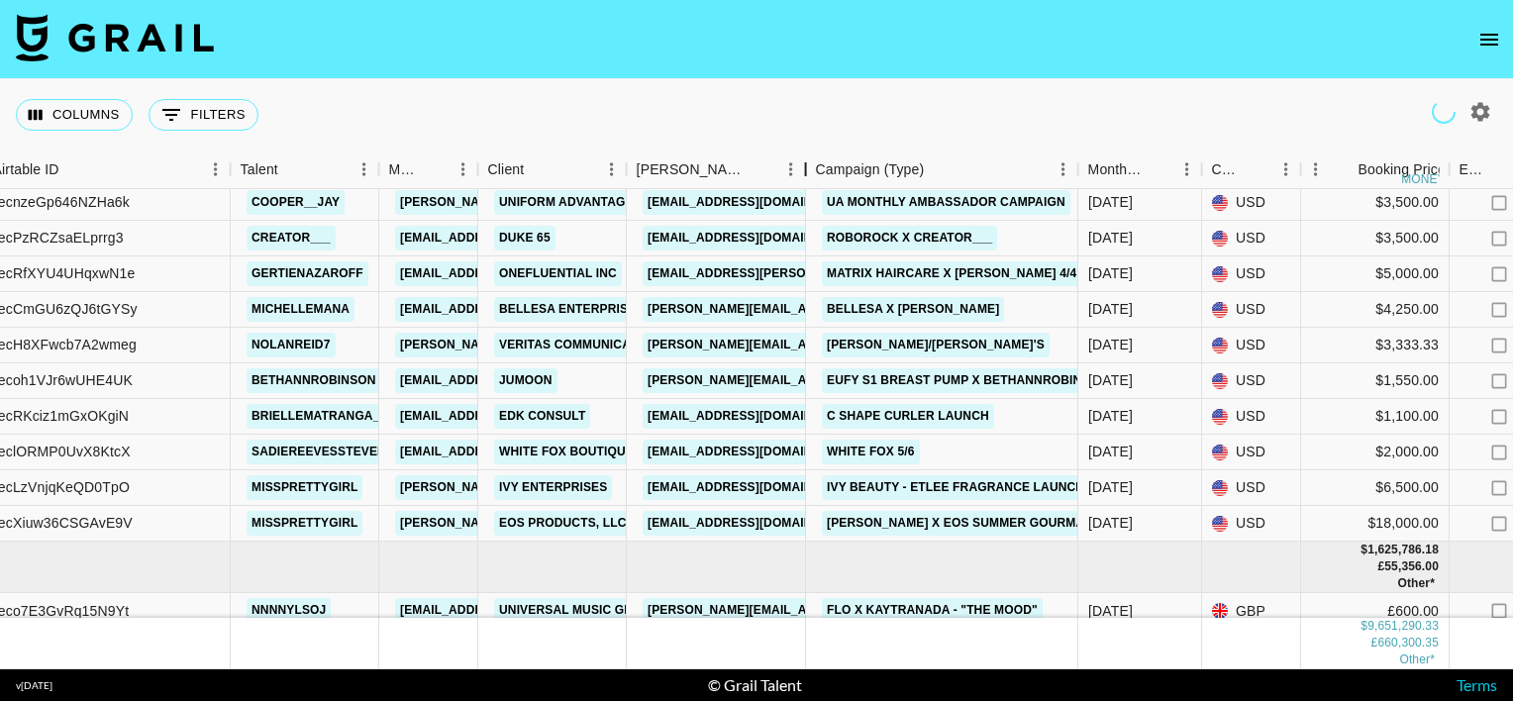
drag, startPoint x: 772, startPoint y: 179, endPoint x: 803, endPoint y: 197, distance: 35.5
click at [803, 197] on div "Month Due Airtable ID Talent Manager Client [PERSON_NAME] Campaign (Type) Month…" at bounding box center [756, 410] width 1513 height 519
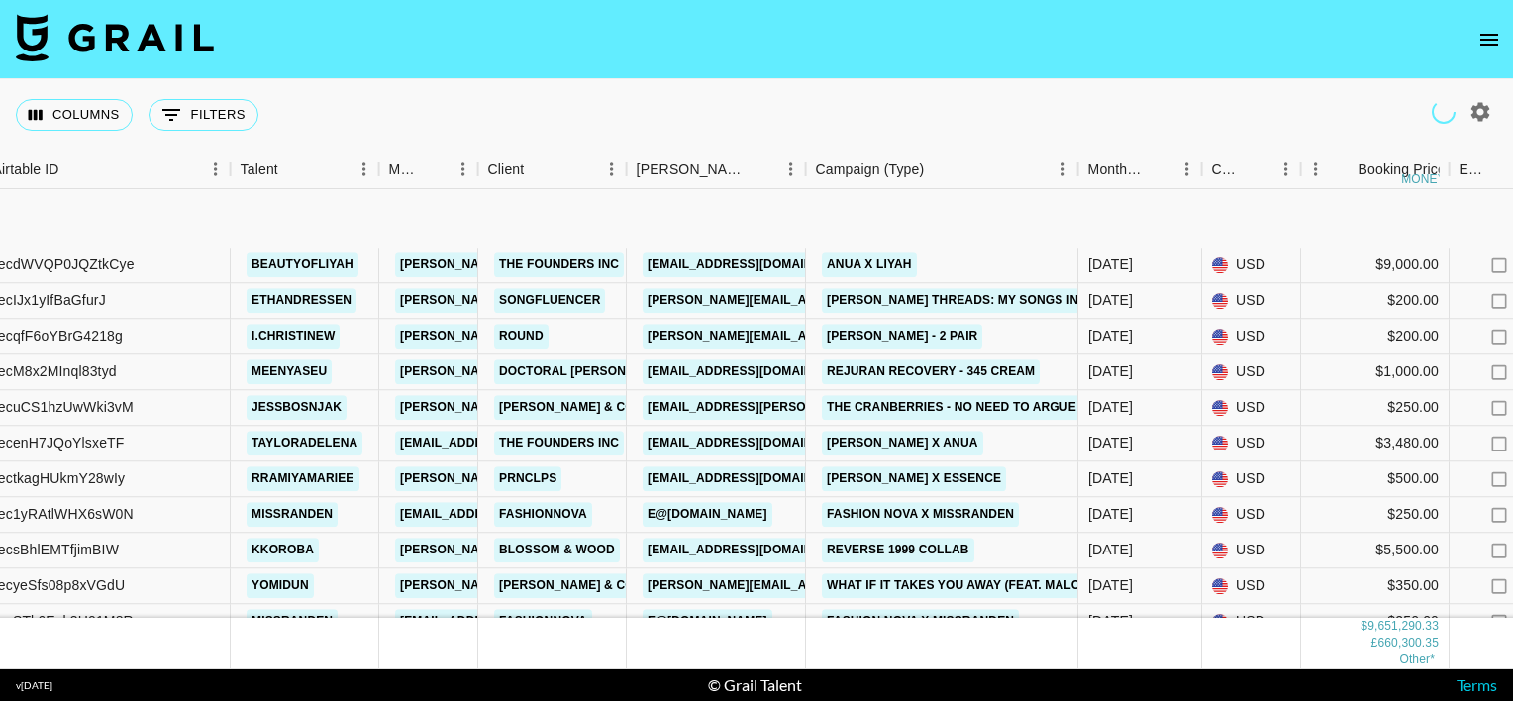
scroll to position [6219, 180]
